Goal: Find specific page/section: Find specific page/section

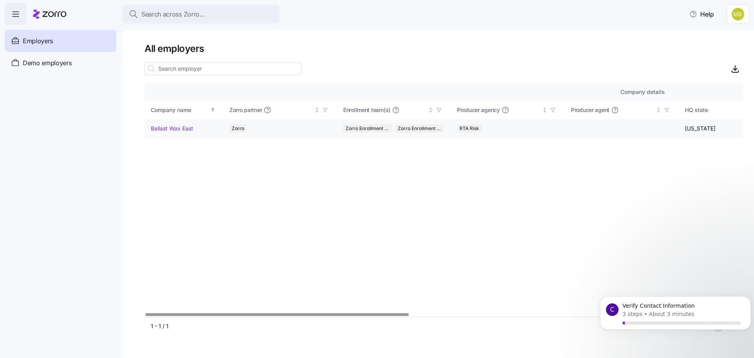
click at [174, 128] on link "Ballast Wax East" at bounding box center [172, 129] width 42 height 8
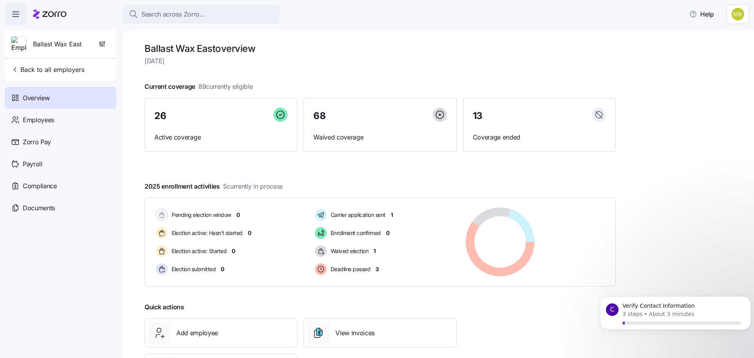
click at [344, 53] on h1 "Ballast Wax East overview" at bounding box center [380, 48] width 471 height 12
click at [47, 119] on span "Employees" at bounding box center [38, 120] width 31 height 10
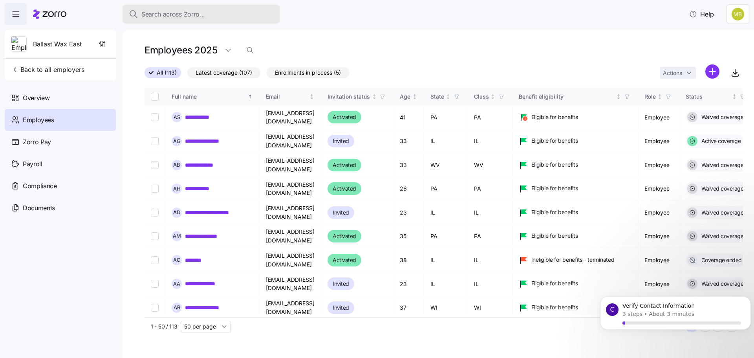
click at [207, 16] on div "Search across Zorro..." at bounding box center [201, 14] width 145 height 10
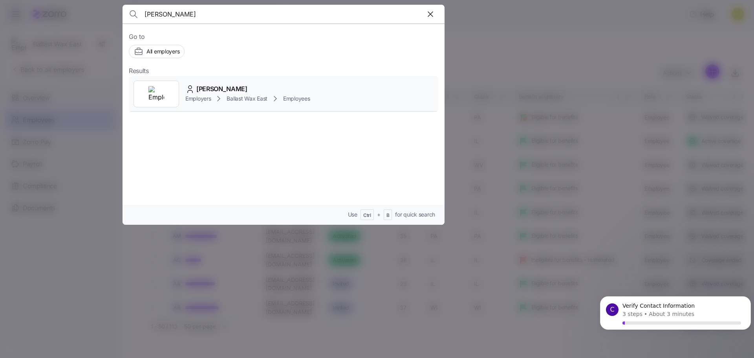
type input "[PERSON_NAME]"
click at [276, 84] on div "[PERSON_NAME]" at bounding box center [247, 89] width 125 height 10
